Goal: Task Accomplishment & Management: Manage account settings

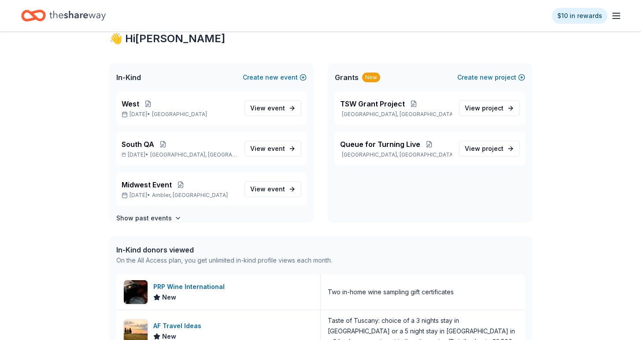
scroll to position [36, 0]
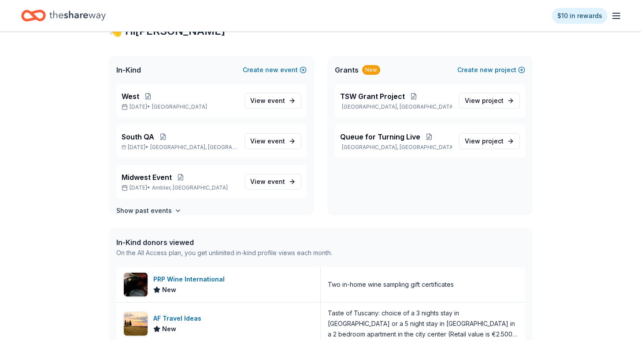
click at [617, 12] on icon "button" at bounding box center [616, 16] width 11 height 11
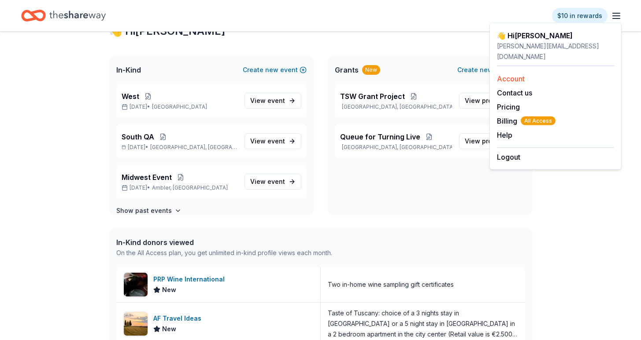
click at [546, 74] on div "Account" at bounding box center [555, 79] width 117 height 11
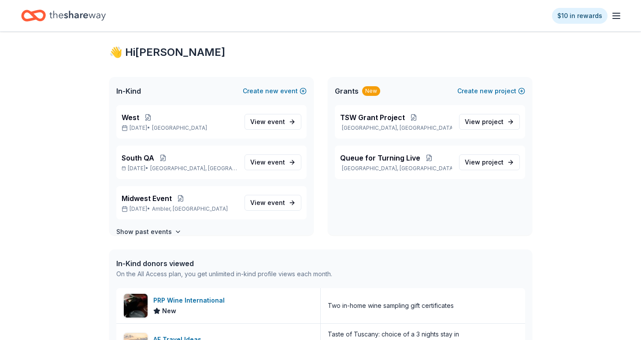
scroll to position [0, 0]
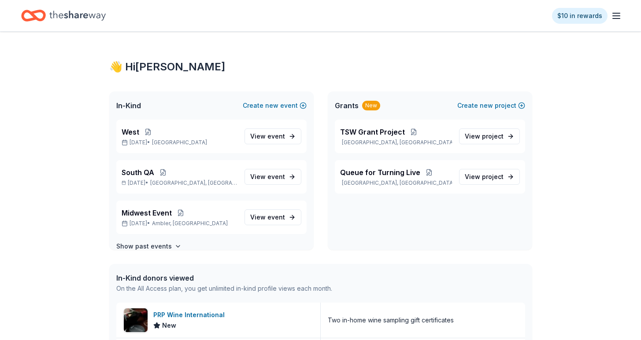
click at [57, 173] on div "👋 Hi [PERSON_NAME] In-Kind Create new event West [DATE] • [GEOGRAPHIC_DATA] Are…" at bounding box center [320, 318] width 641 height 572
click at [615, 16] on line "button" at bounding box center [616, 16] width 7 height 0
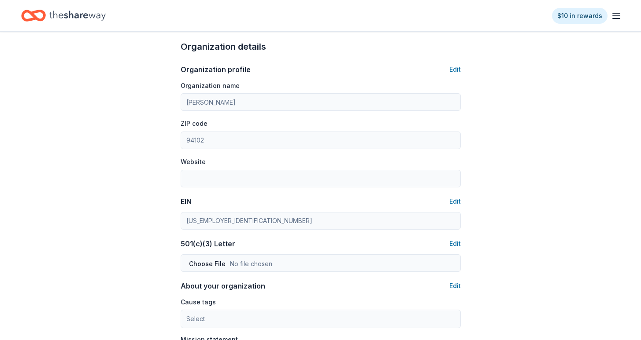
scroll to position [263, 0]
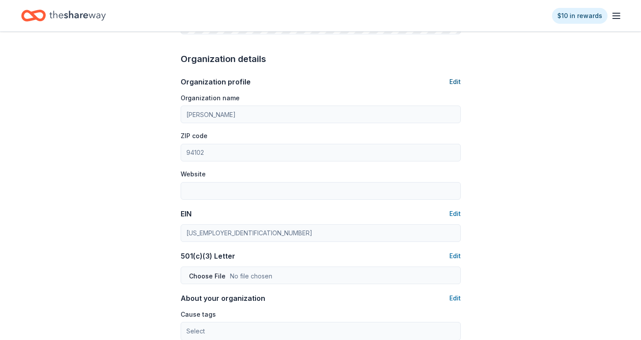
click at [455, 79] on button "Edit" at bounding box center [454, 82] width 11 height 11
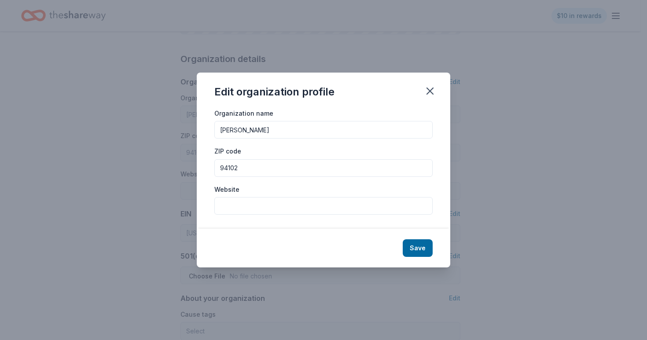
click at [287, 127] on input "[PERSON_NAME]" at bounding box center [323, 130] width 218 height 18
type input "[PERSON_NAME]"
click at [414, 244] on button "Save" at bounding box center [418, 249] width 30 height 18
type input "[PERSON_NAME]"
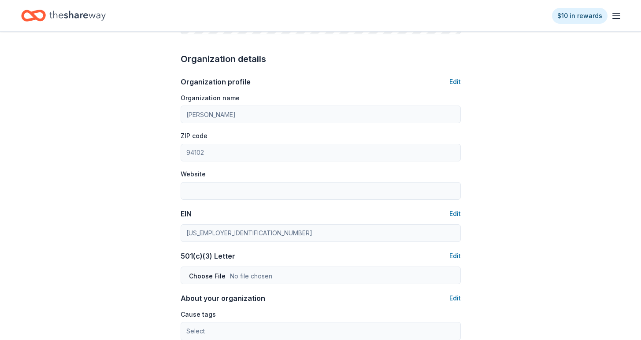
click at [103, 187] on div "Account About me Profile Edit First name John Last name Charles Role Phone numb…" at bounding box center [320, 161] width 641 height 786
click at [456, 81] on button "Edit" at bounding box center [454, 82] width 11 height 11
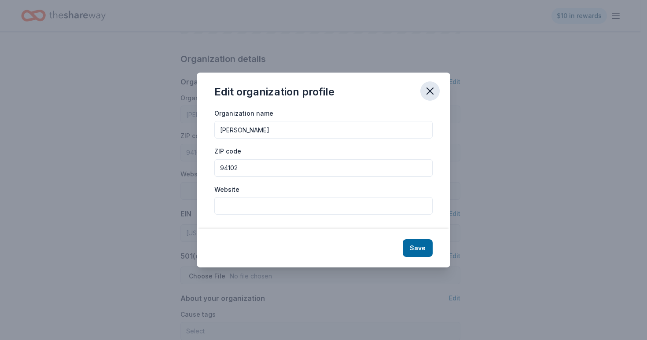
click at [428, 89] on icon "button" at bounding box center [430, 91] width 6 height 6
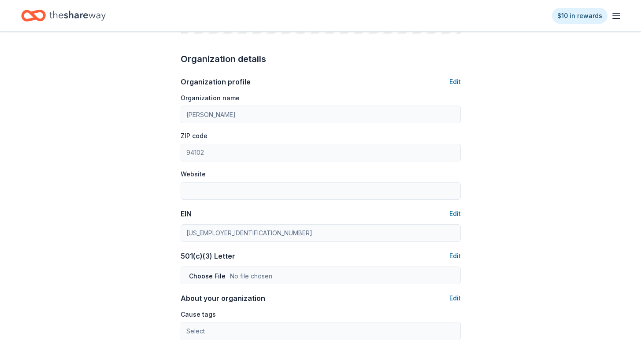
click at [618, 18] on line "button" at bounding box center [616, 18] width 7 height 0
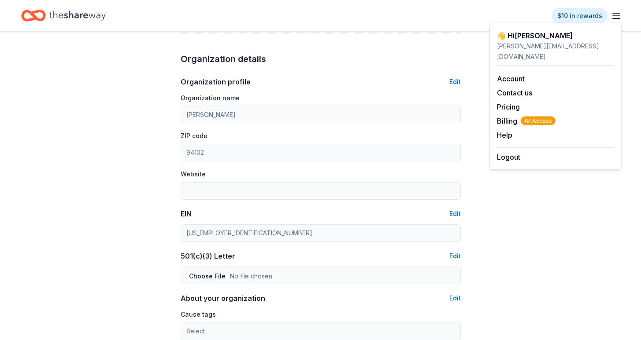
click at [112, 80] on div "Account About me Profile Edit First name John Last name Charles Role Phone numb…" at bounding box center [320, 161] width 641 height 786
